Goal: Browse casually: Explore the website without a specific task or goal

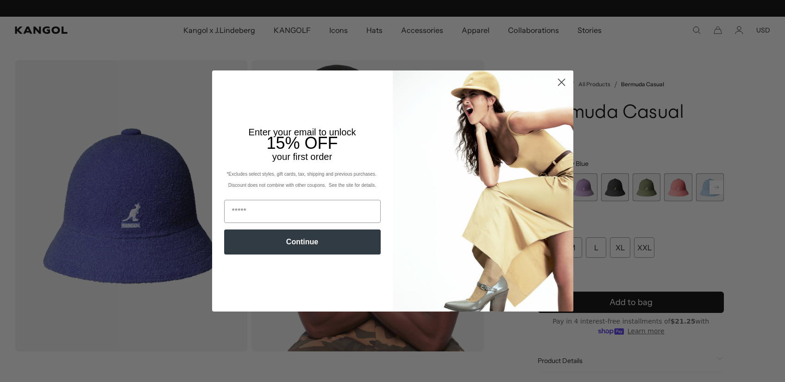
scroll to position [0, 191]
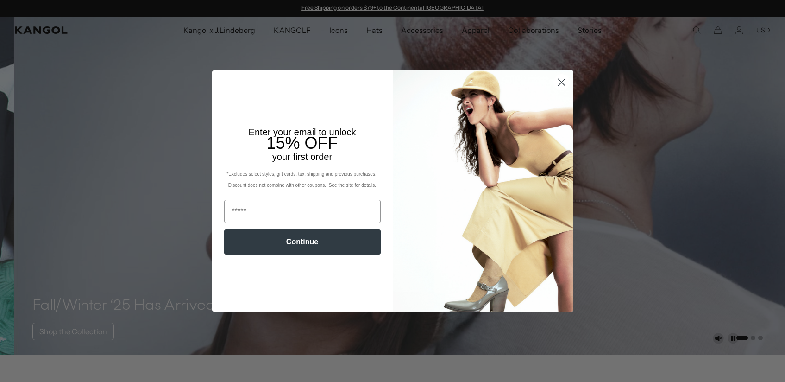
scroll to position [0, 191]
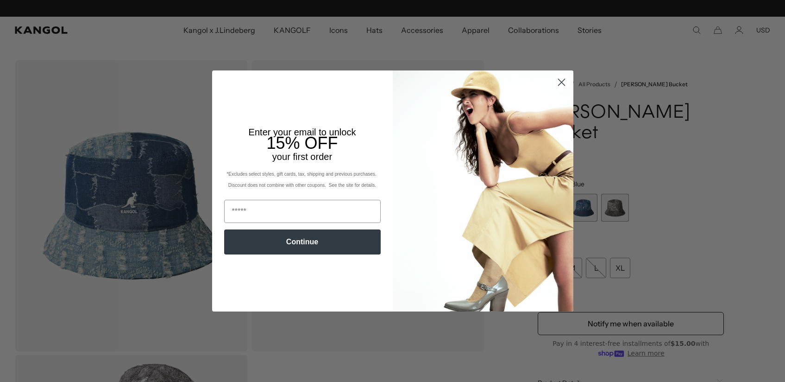
scroll to position [0, 191]
